Goal: Task Accomplishment & Management: Manage account settings

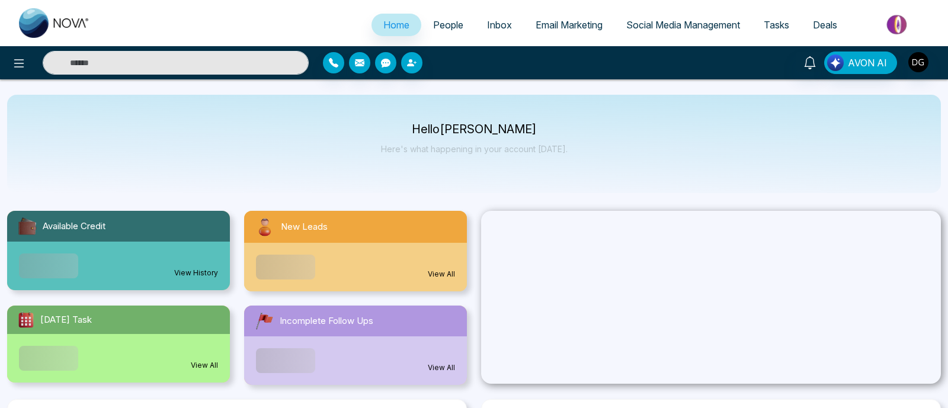
select select "*"
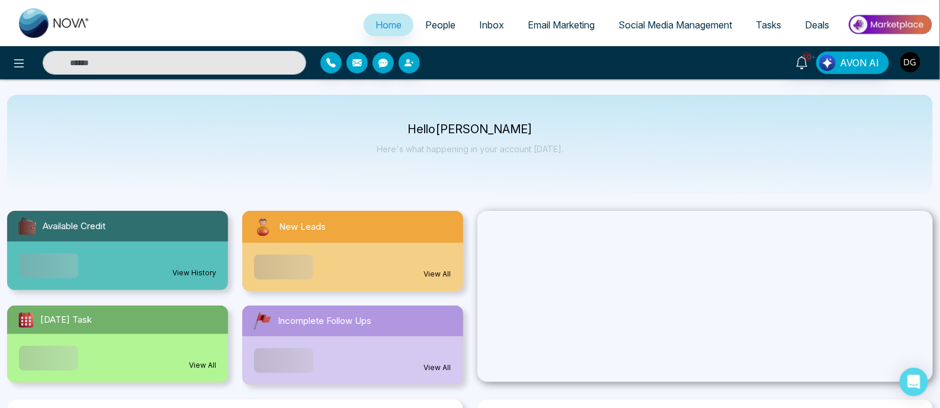
click at [919, 62] on img "button" at bounding box center [911, 62] width 20 height 20
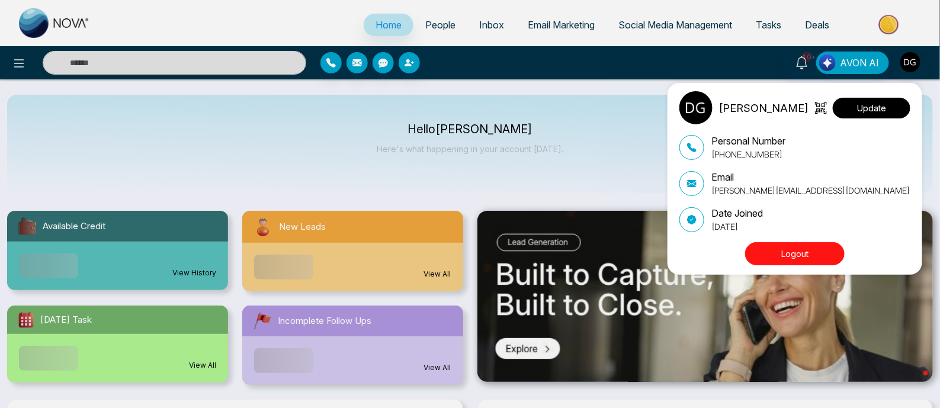
click at [884, 107] on button "Update" at bounding box center [872, 108] width 78 height 21
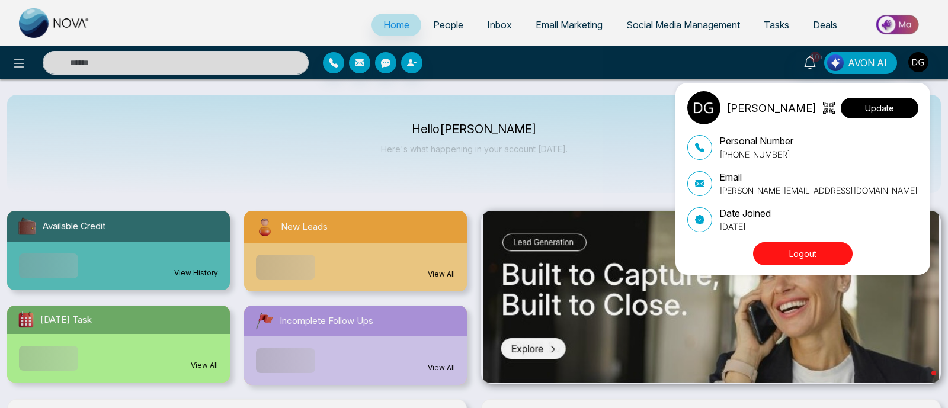
select select "***"
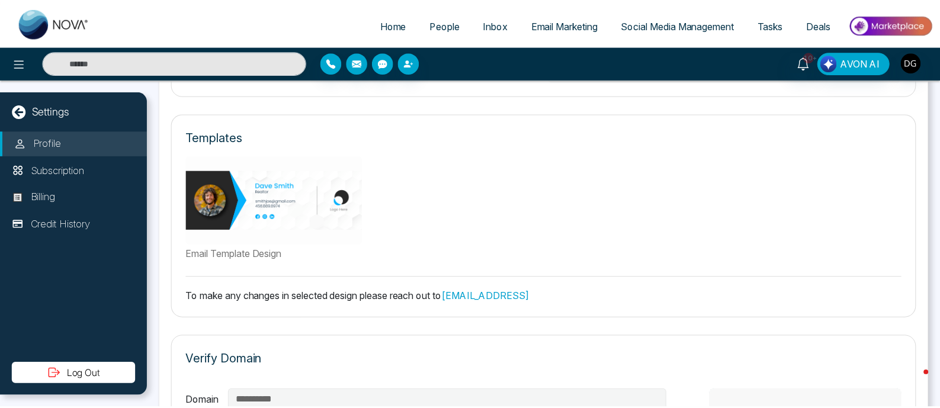
scroll to position [559, 0]
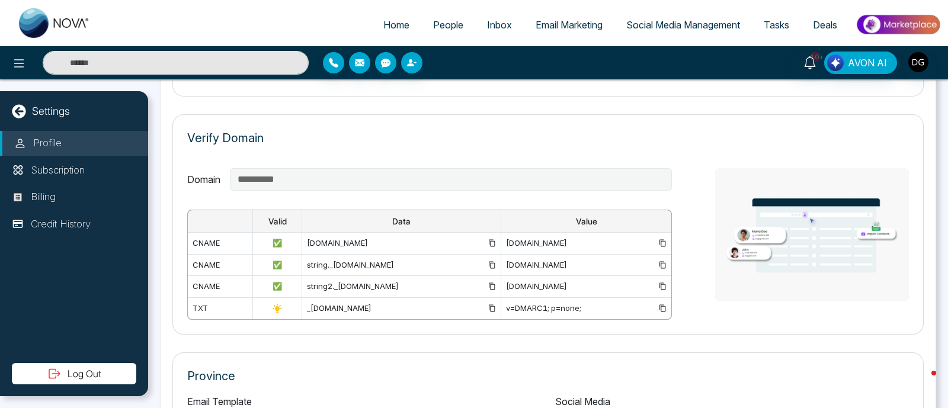
click at [386, 22] on span "Home" at bounding box center [396, 25] width 26 height 12
select select "*"
